Goal: Information Seeking & Learning: Learn about a topic

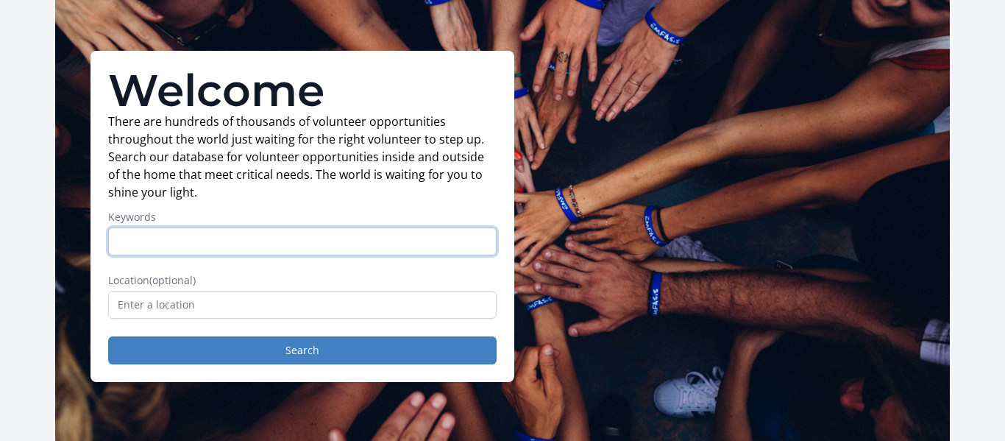
scroll to position [70, 0]
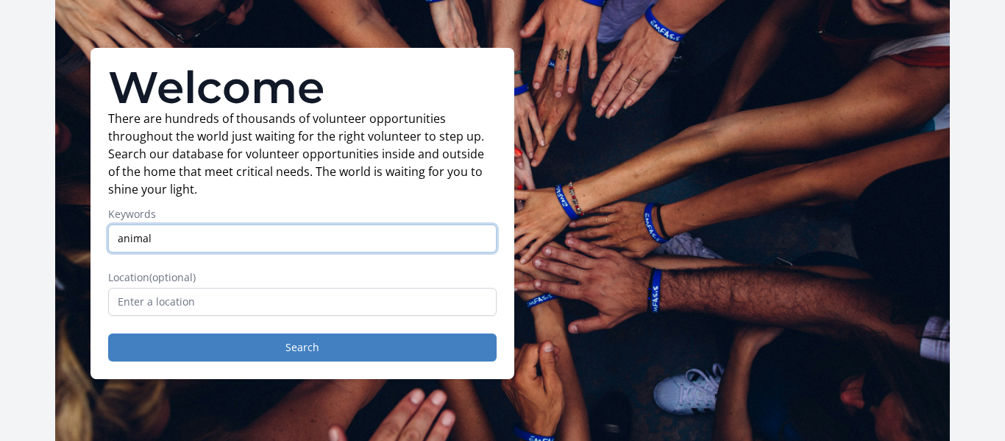
type input "animal"
click at [108, 333] on button "Search" at bounding box center [302, 347] width 388 height 28
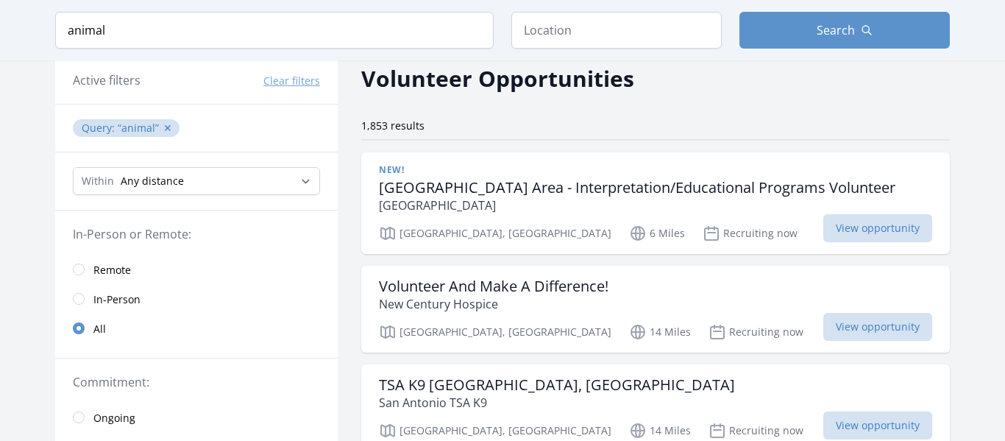
scroll to position [66, 0]
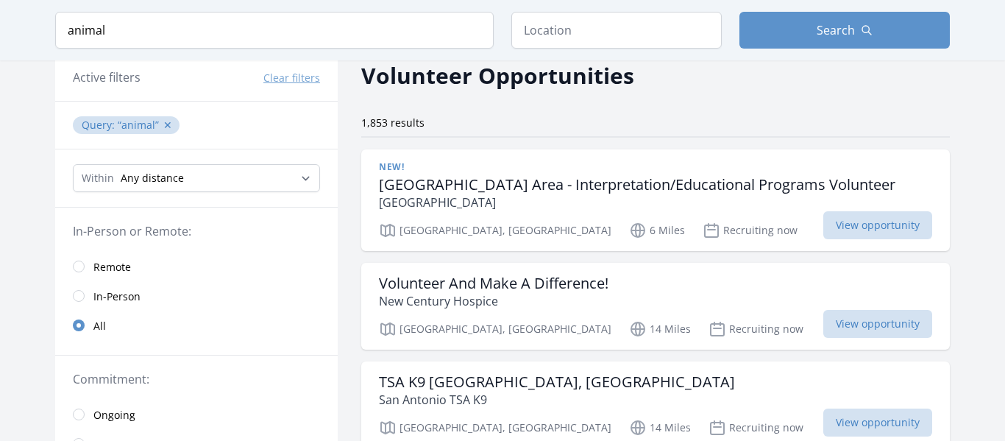
click at [431, 193] on h3 "Government Canyon State Natural Area - Interpretation/Educational Programs Volu…" at bounding box center [637, 185] width 516 height 18
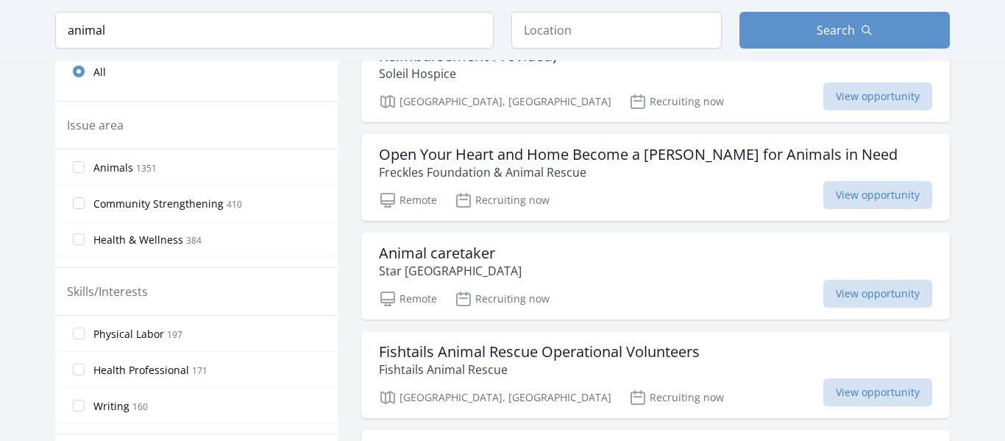
click at [120, 168] on span "Animals" at bounding box center [113, 167] width 40 height 15
click at [85, 168] on input "Animals 1351" at bounding box center [79, 167] width 12 height 12
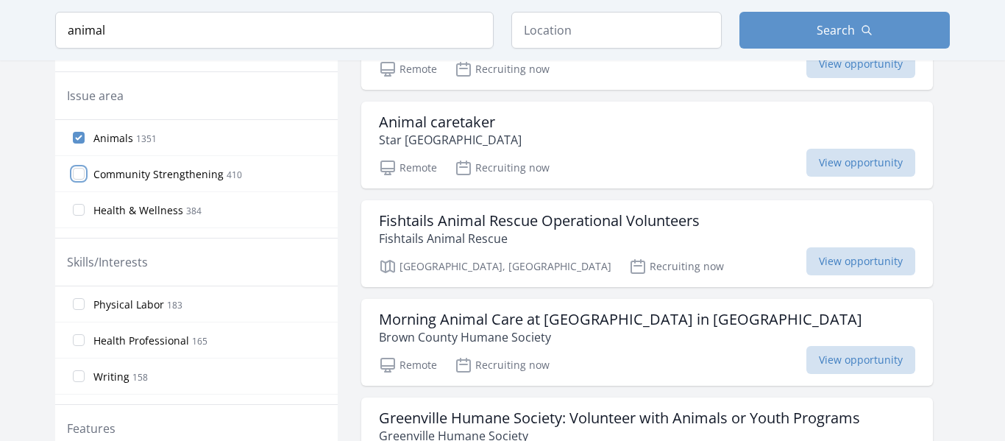
click at [81, 168] on input "Community Strengthening 410" at bounding box center [79, 174] width 12 height 12
click at [82, 171] on input "Community Strengthening 410" at bounding box center [79, 174] width 12 height 12
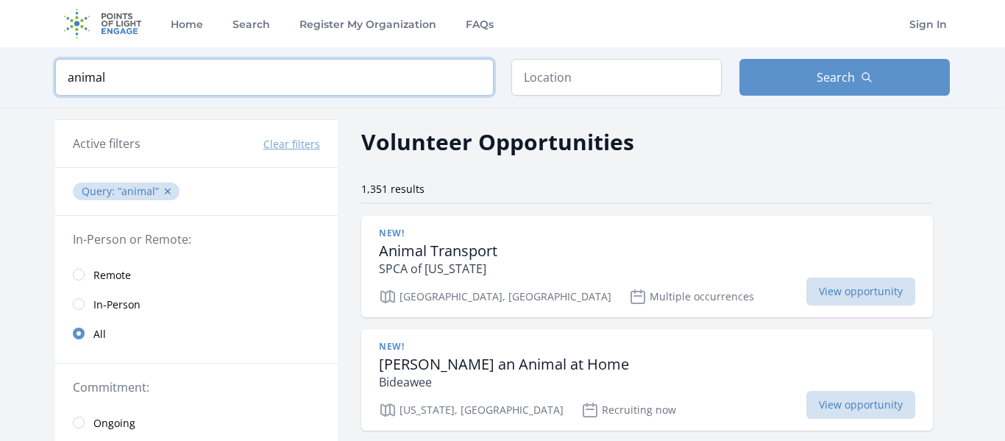
drag, startPoint x: 186, startPoint y: 63, endPoint x: 0, endPoint y: 192, distance: 226.7
click button "submit" at bounding box center [0, 0] width 0 height 0
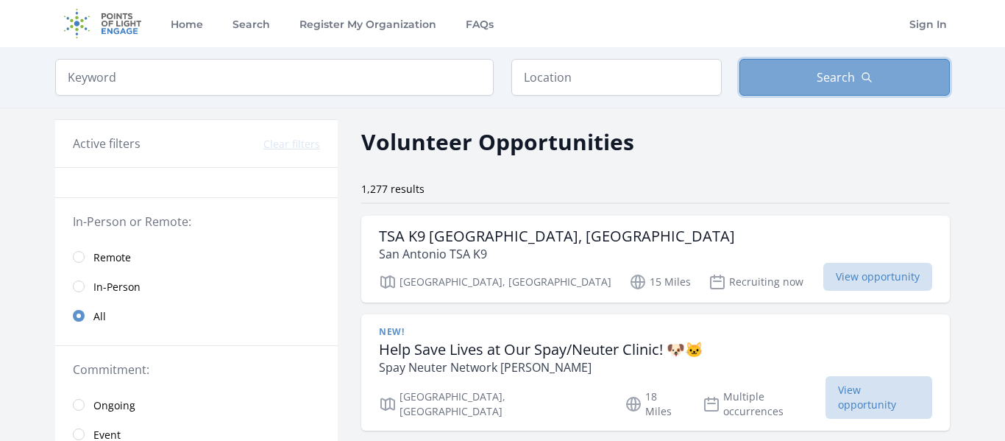
click at [805, 71] on button "Search" at bounding box center [844, 77] width 210 height 37
click at [588, 254] on div "TSA K9 San Antonio, TX San Antonio TSA K9" at bounding box center [655, 244] width 553 height 35
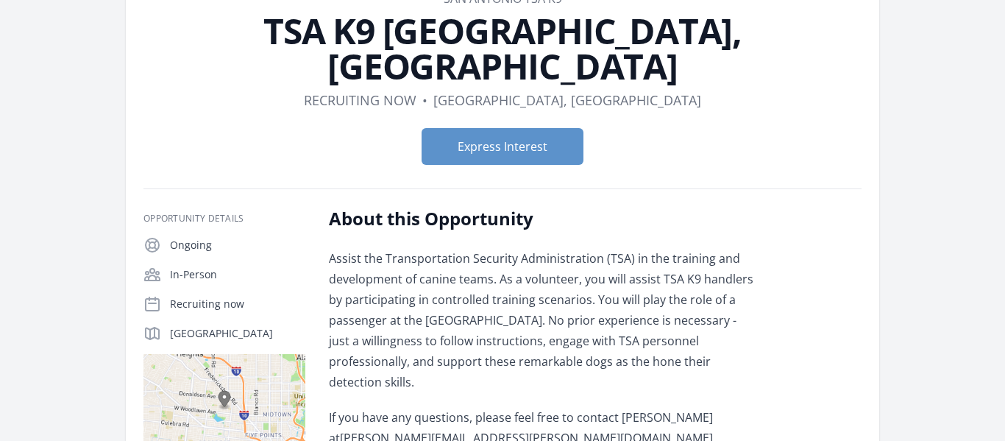
scroll to position [62, 0]
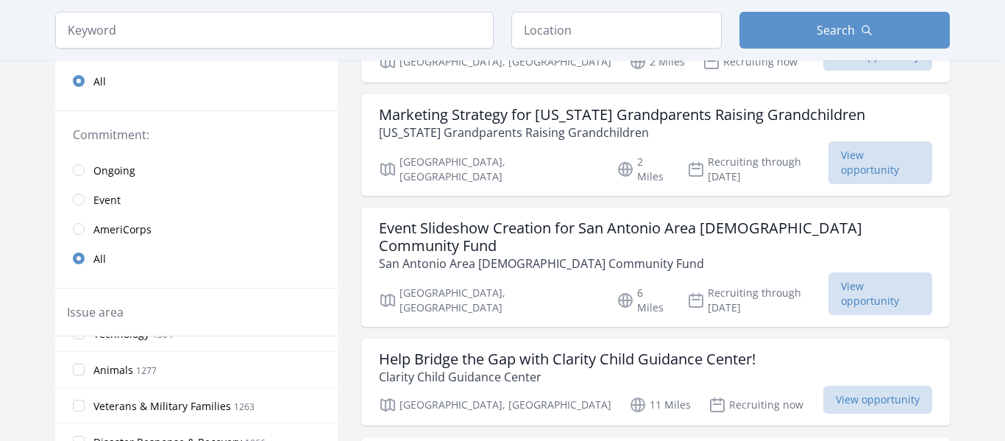
scroll to position [347, 0]
click at [98, 367] on span "Animals" at bounding box center [113, 367] width 40 height 15
click at [85, 367] on input "Animals 1277" at bounding box center [79, 367] width 12 height 12
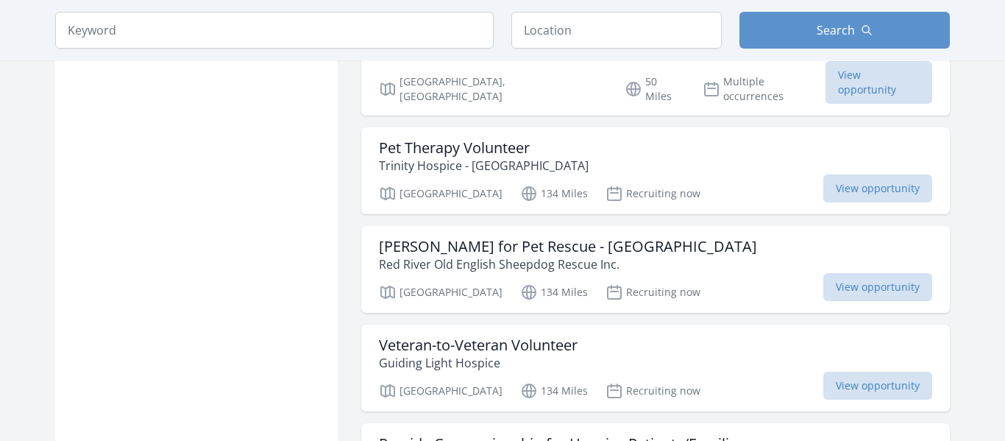
scroll to position [0, 0]
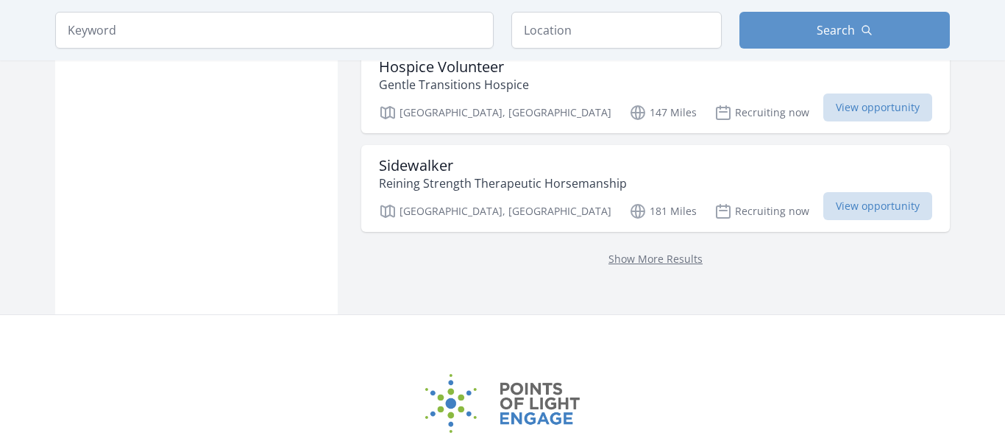
scroll to position [2016, 0]
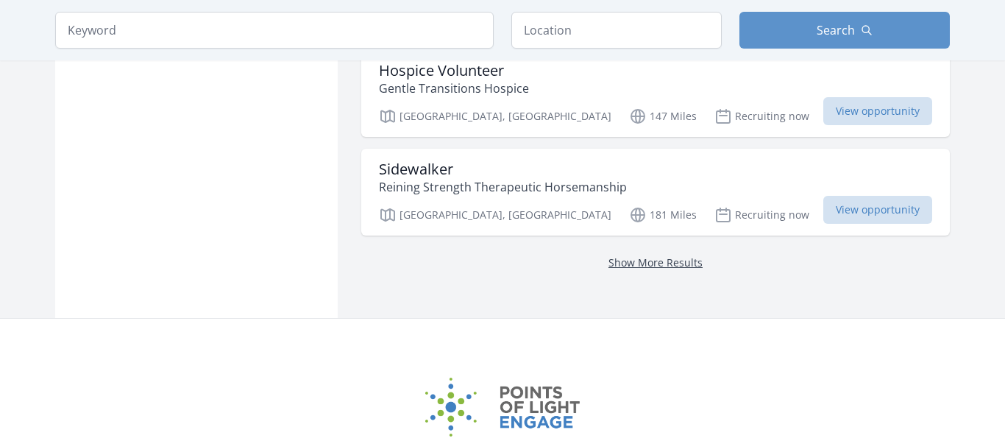
click at [650, 255] on link "Show More Results" at bounding box center [655, 262] width 94 height 14
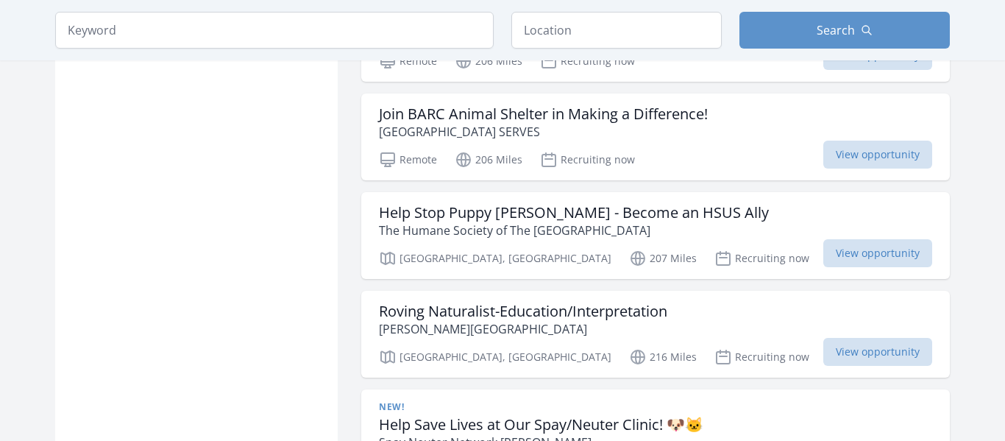
scroll to position [6180, 0]
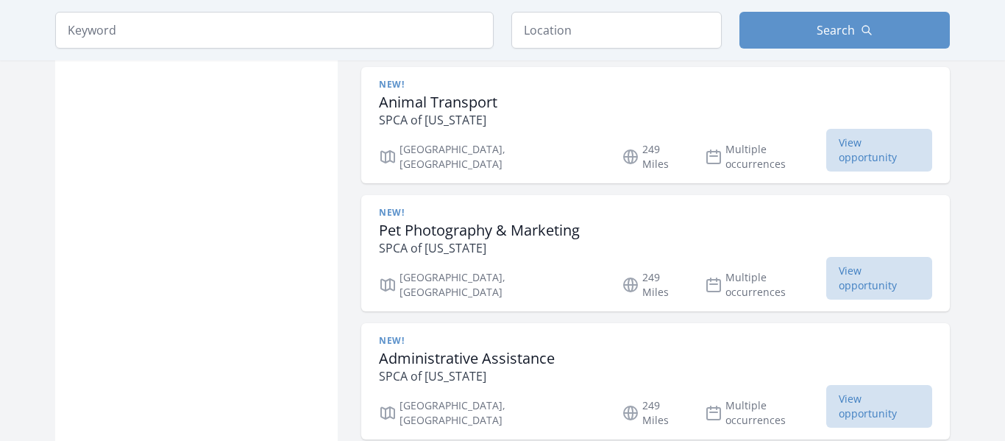
scroll to position [8371, 0]
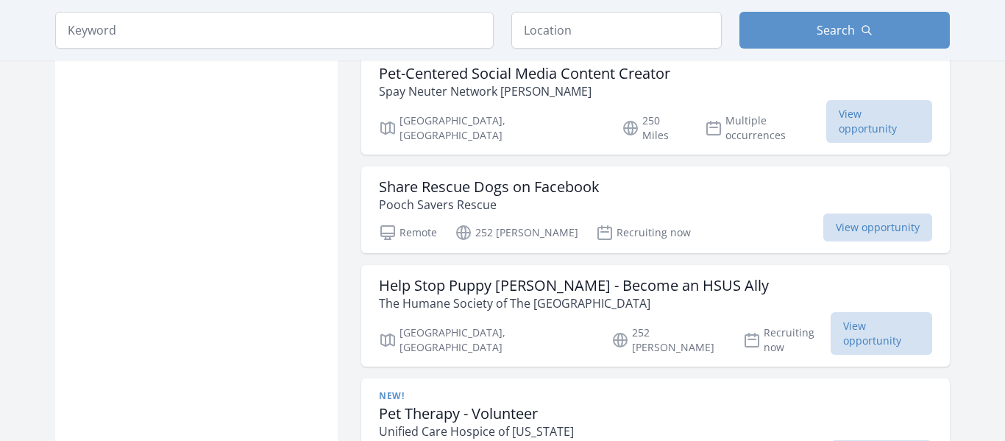
scroll to position [10460, 0]
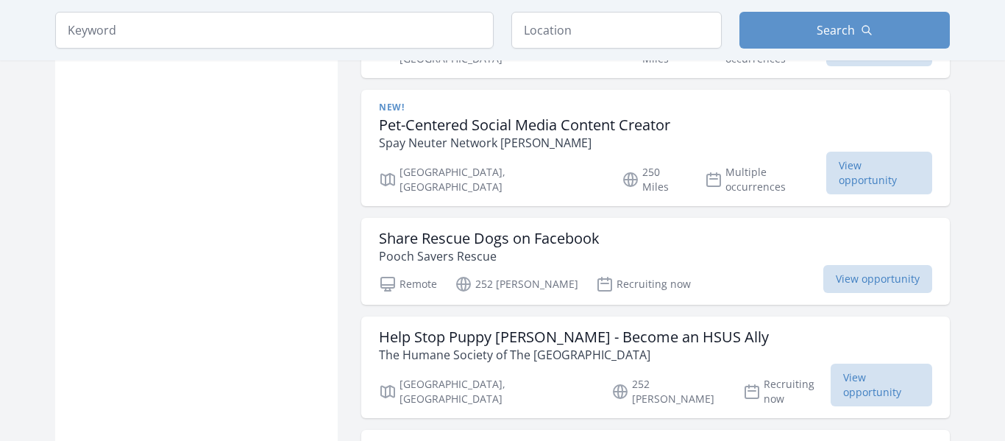
scroll to position [8322, 0]
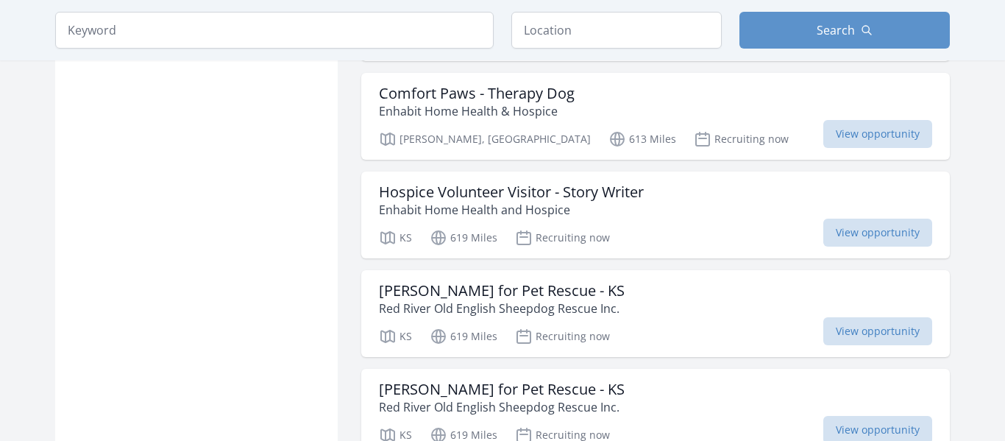
scroll to position [12207, 0]
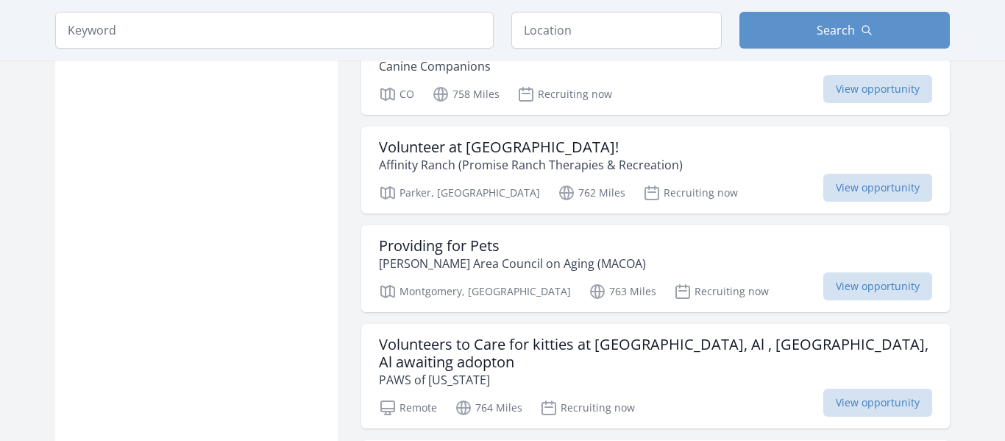
scroll to position [16485, 0]
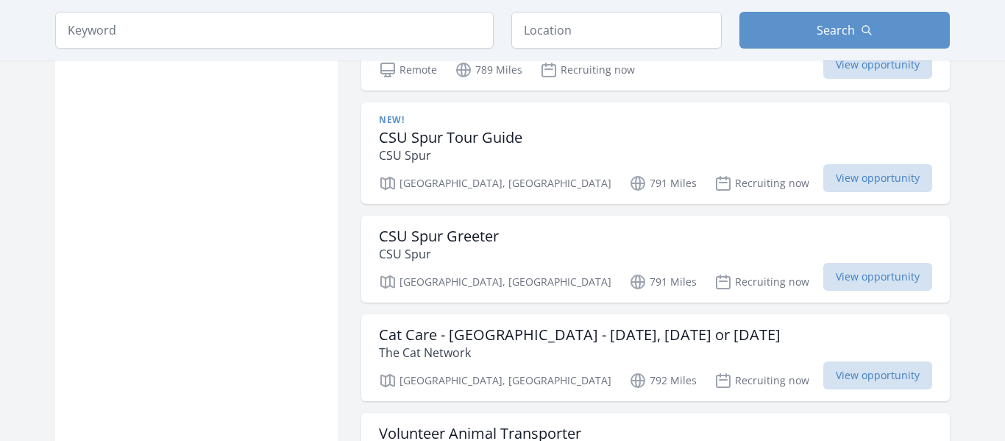
scroll to position [18456, 0]
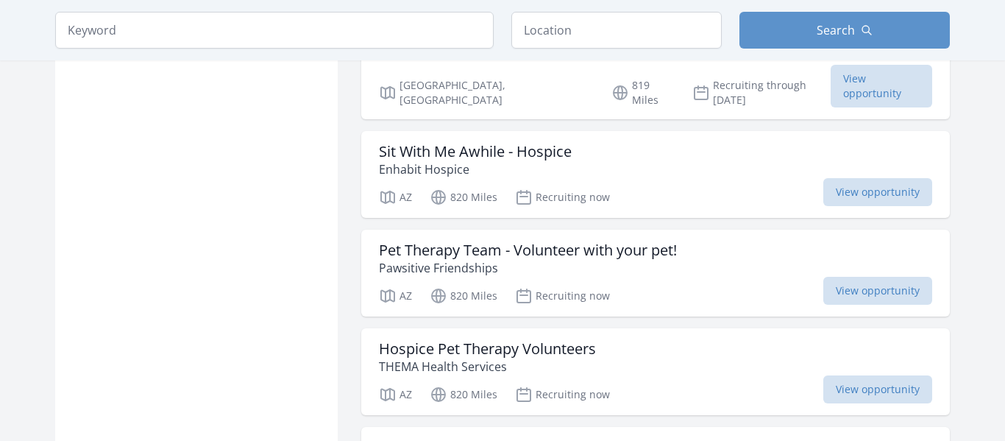
scroll to position [20427, 0]
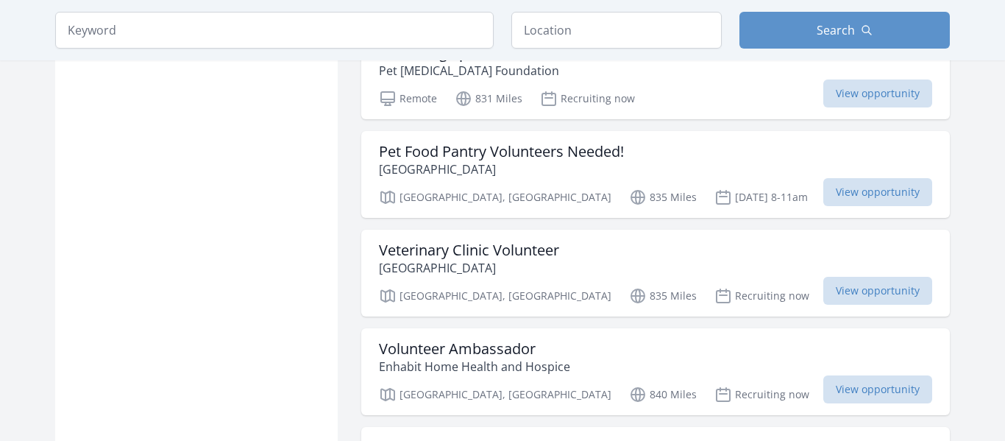
scroll to position [22398, 0]
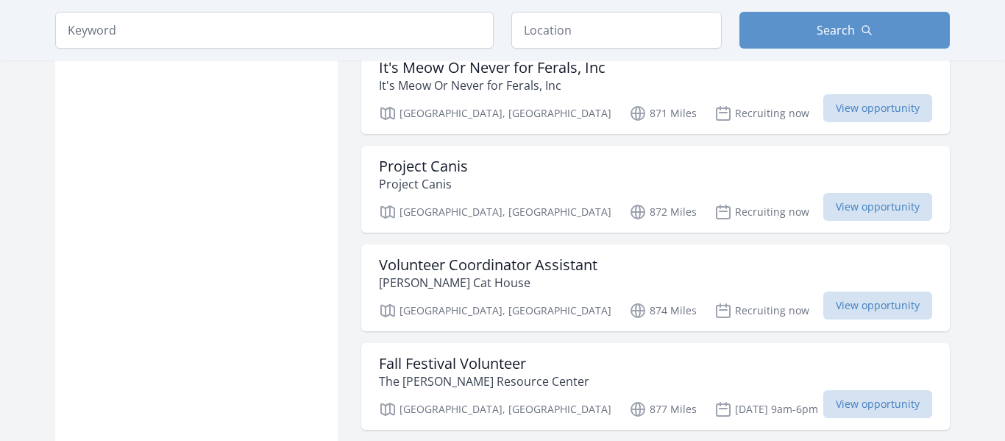
scroll to position [24369, 0]
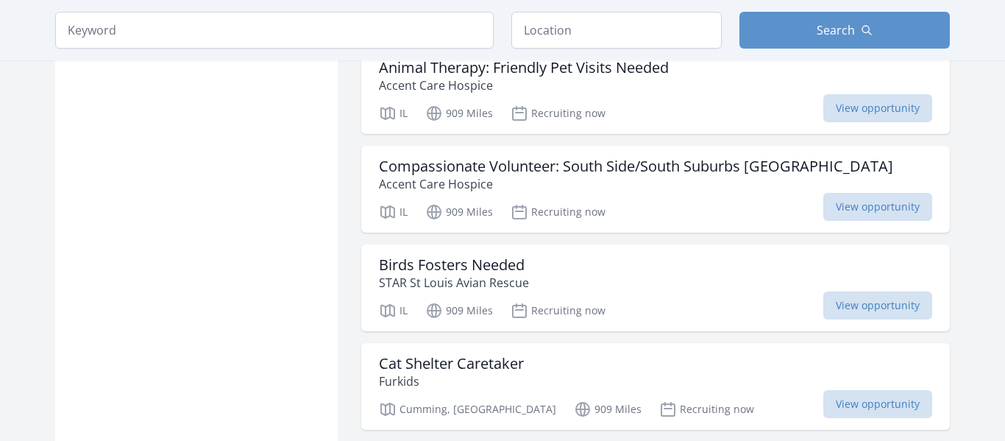
scroll to position [26340, 0]
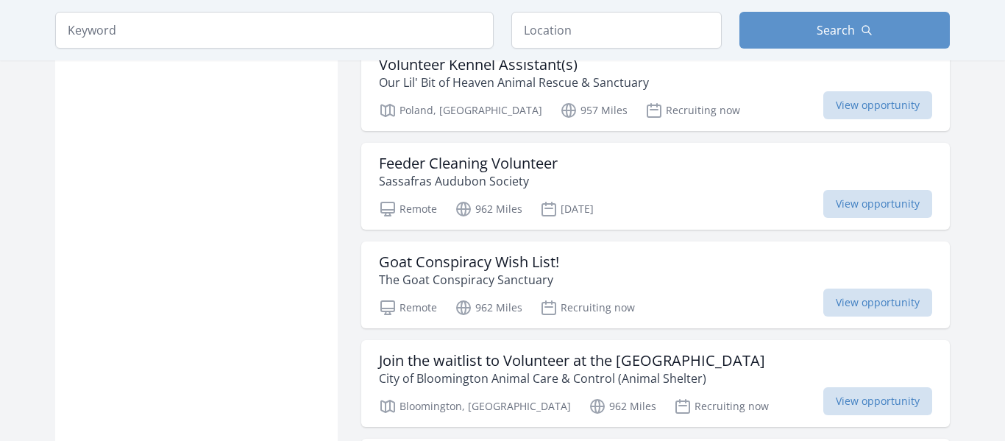
scroll to position [26949, 0]
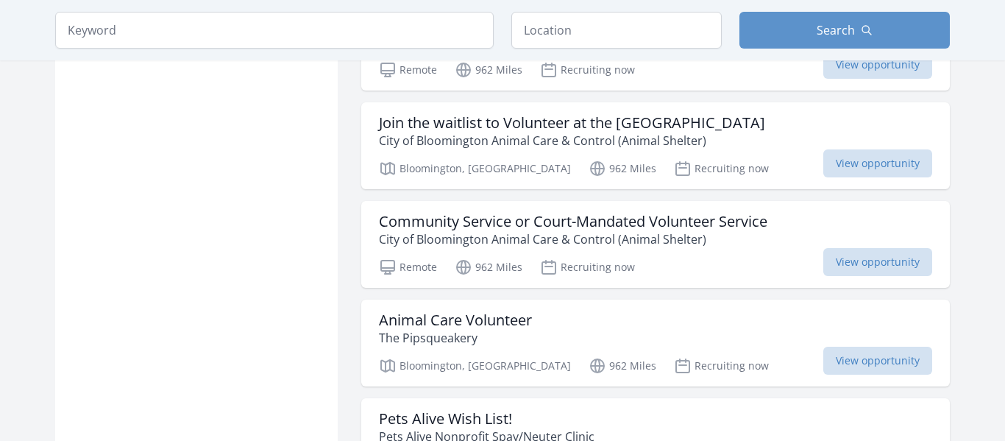
scroll to position [27189, 0]
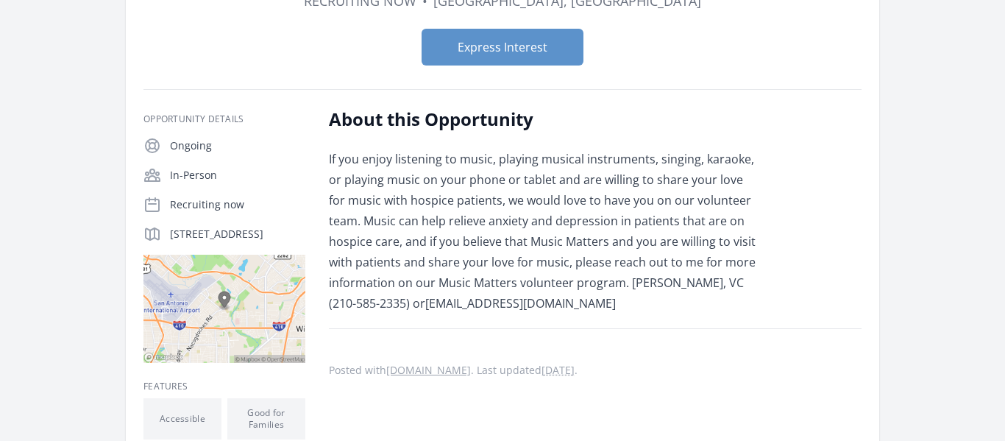
scroll to position [143, 0]
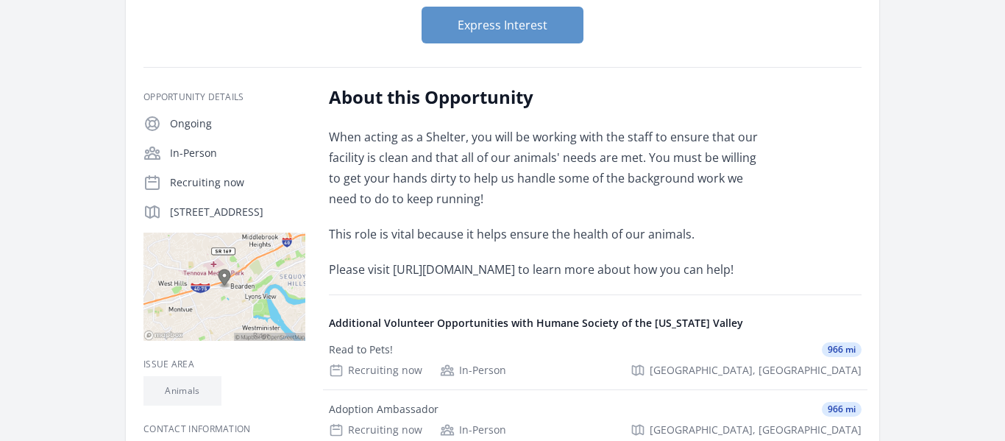
scroll to position [186, 0]
click at [616, 268] on p "Please visit [URL][DOMAIN_NAME] to learn more about how you can help!" at bounding box center [544, 267] width 430 height 21
